Goal: Information Seeking & Learning: Learn about a topic

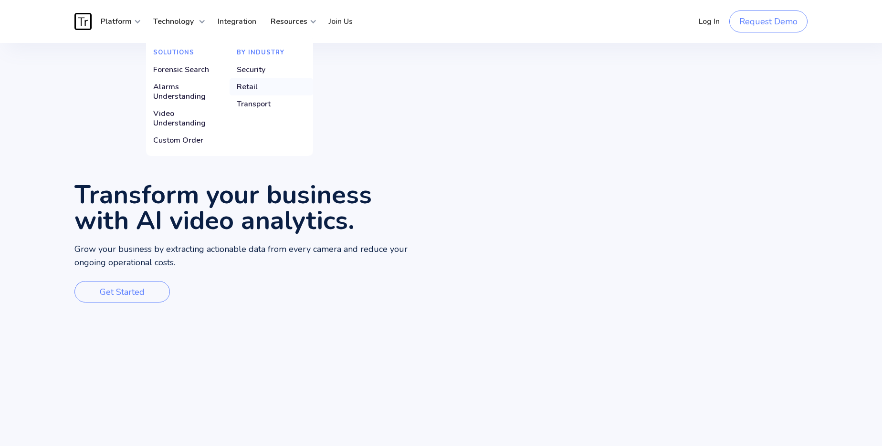
click at [255, 87] on div "Retail" at bounding box center [247, 87] width 21 height 10
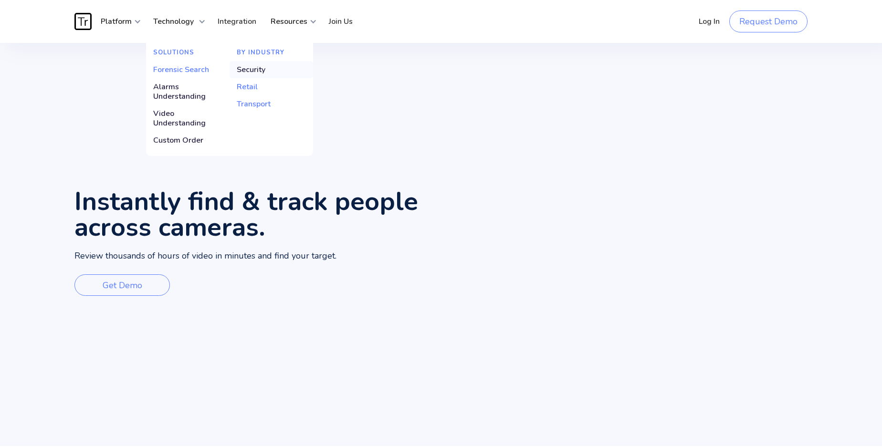
click at [252, 72] on div "Security" at bounding box center [251, 70] width 29 height 10
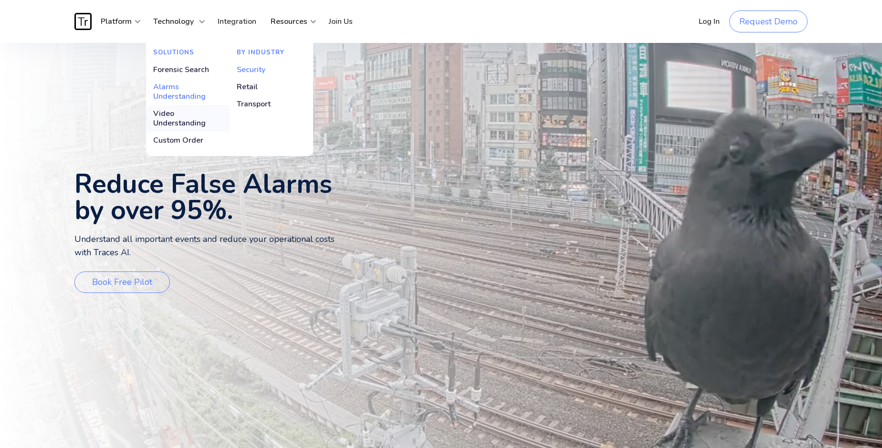
click at [188, 117] on div "Video Understanding" at bounding box center [187, 118] width 69 height 19
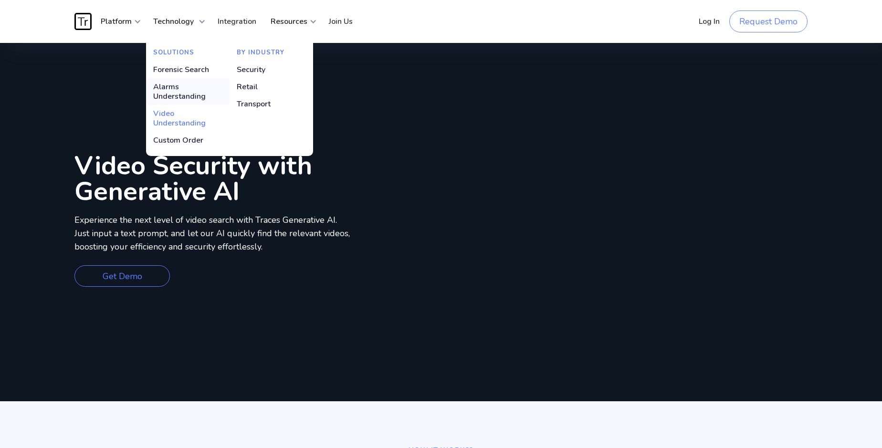
click at [185, 96] on div "Alarms Understanding" at bounding box center [187, 91] width 69 height 19
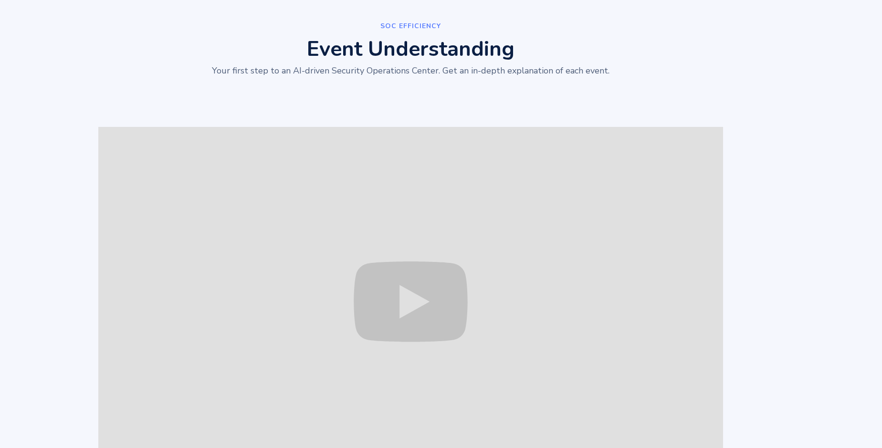
scroll to position [1031, 0]
